Goal: Check status: Check status

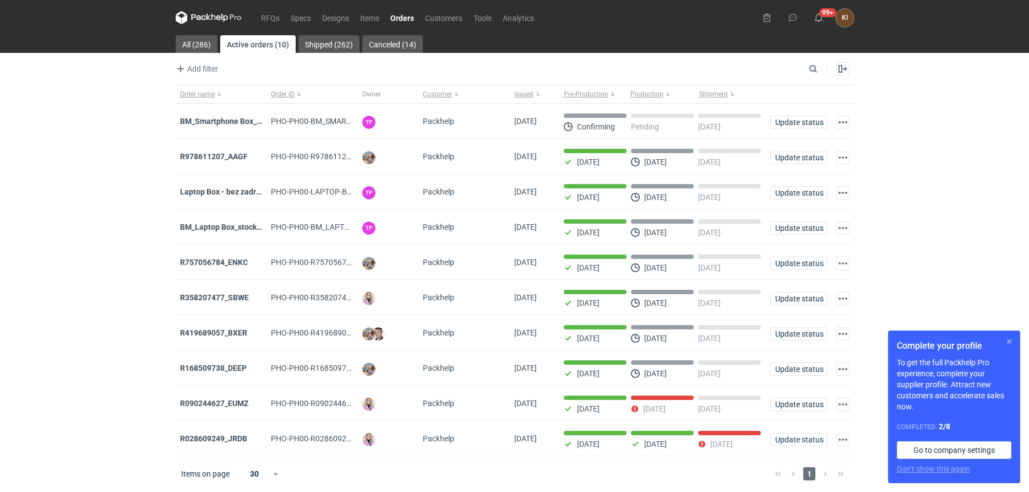
click at [1007, 343] on button "button" at bounding box center [1009, 341] width 13 height 13
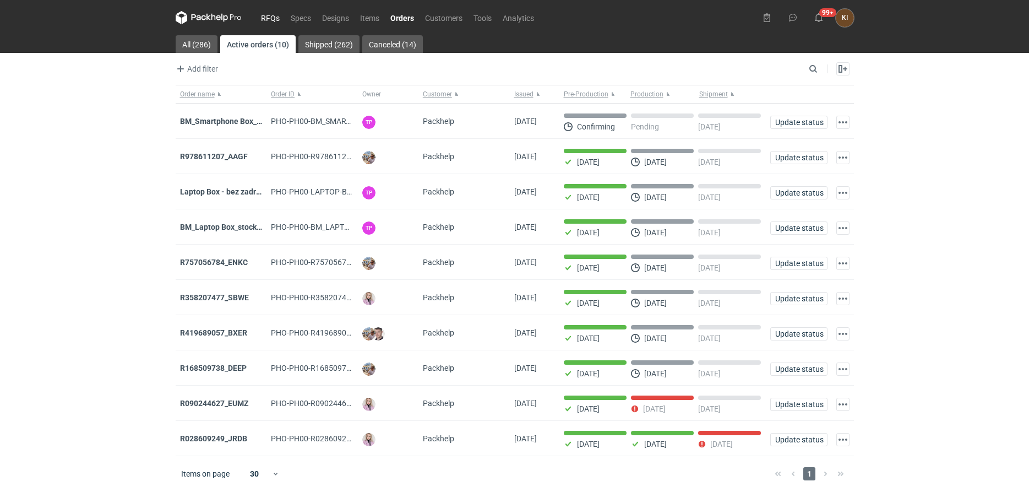
click at [268, 19] on link "RFQs" at bounding box center [270, 17] width 30 height 13
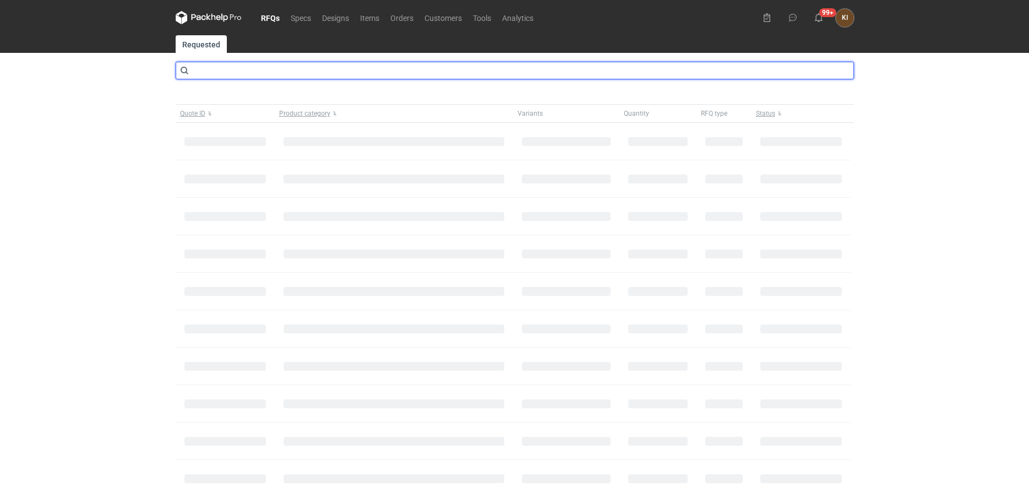
click at [268, 69] on input "text" at bounding box center [515, 71] width 678 height 18
type input "caft"
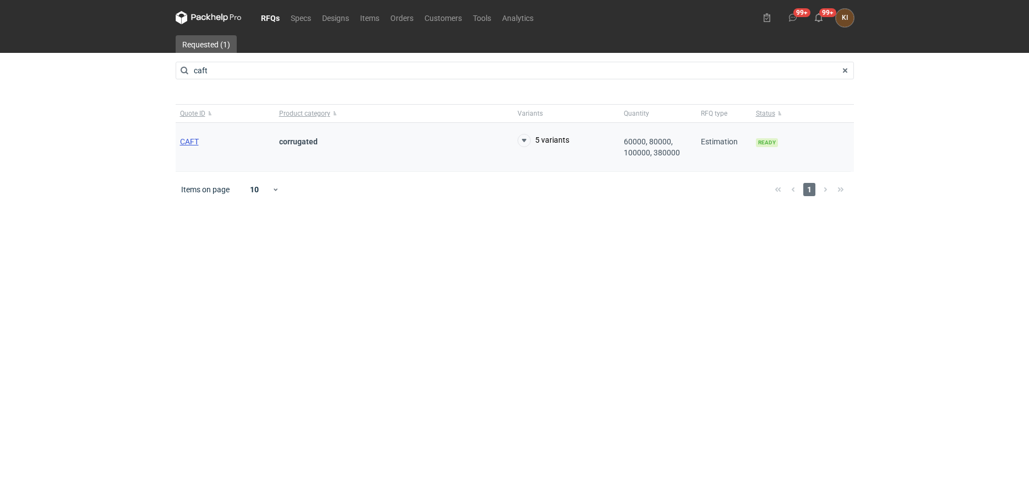
click at [188, 140] on span "CAFT" at bounding box center [189, 141] width 19 height 9
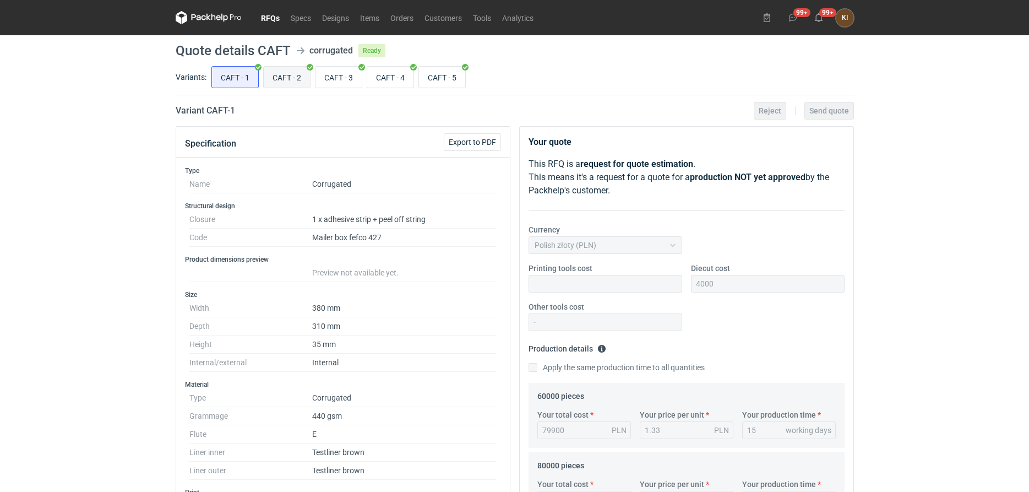
click at [299, 77] on input "CAFT - 2" at bounding box center [287, 77] width 46 height 21
radio input "true"
click at [347, 79] on input "CAFT - 3" at bounding box center [338, 77] width 46 height 21
radio input "true"
click at [396, 73] on input "CAFT - 4" at bounding box center [390, 77] width 46 height 21
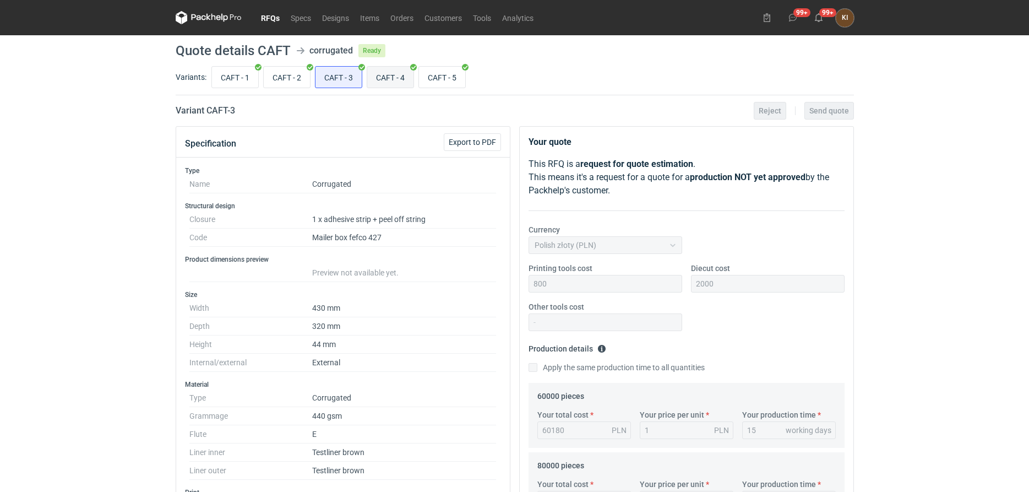
radio input "true"
click at [439, 72] on input "CAFT - 5" at bounding box center [442, 77] width 46 height 21
radio input "true"
